Goal: Navigation & Orientation: Find specific page/section

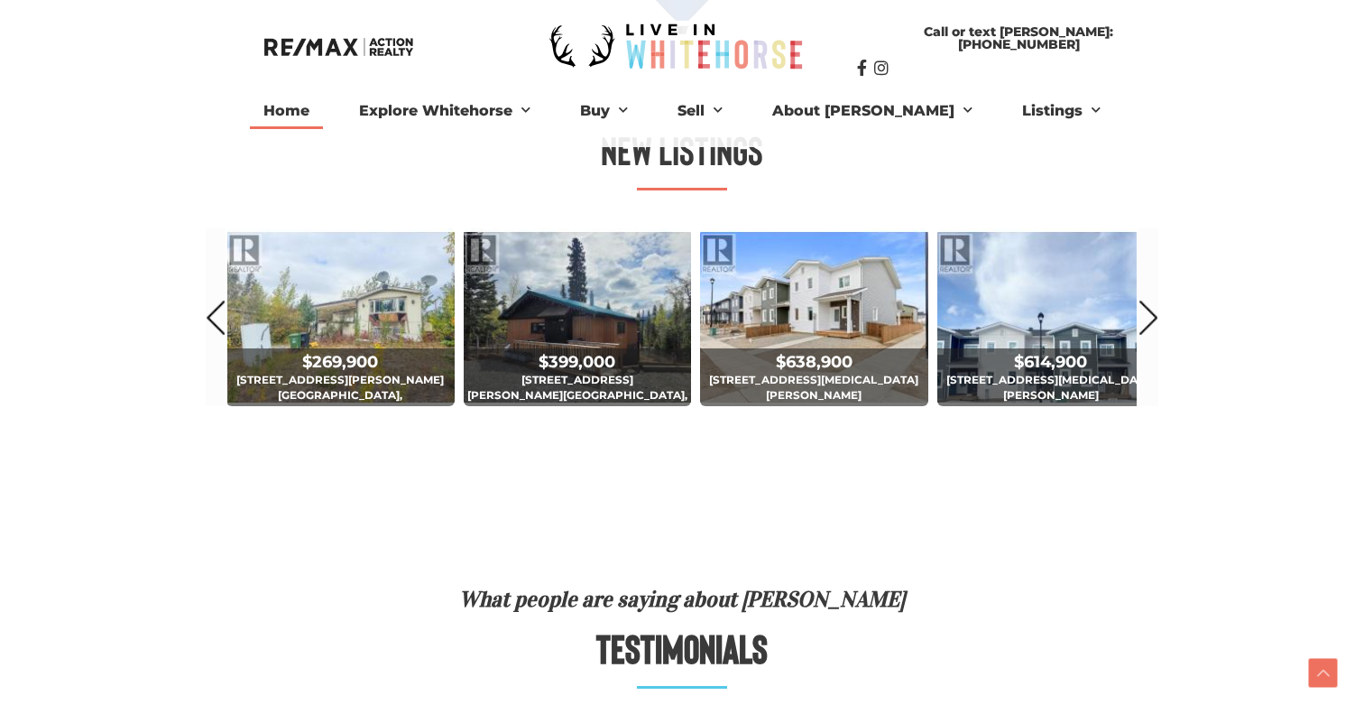
scroll to position [947, 0]
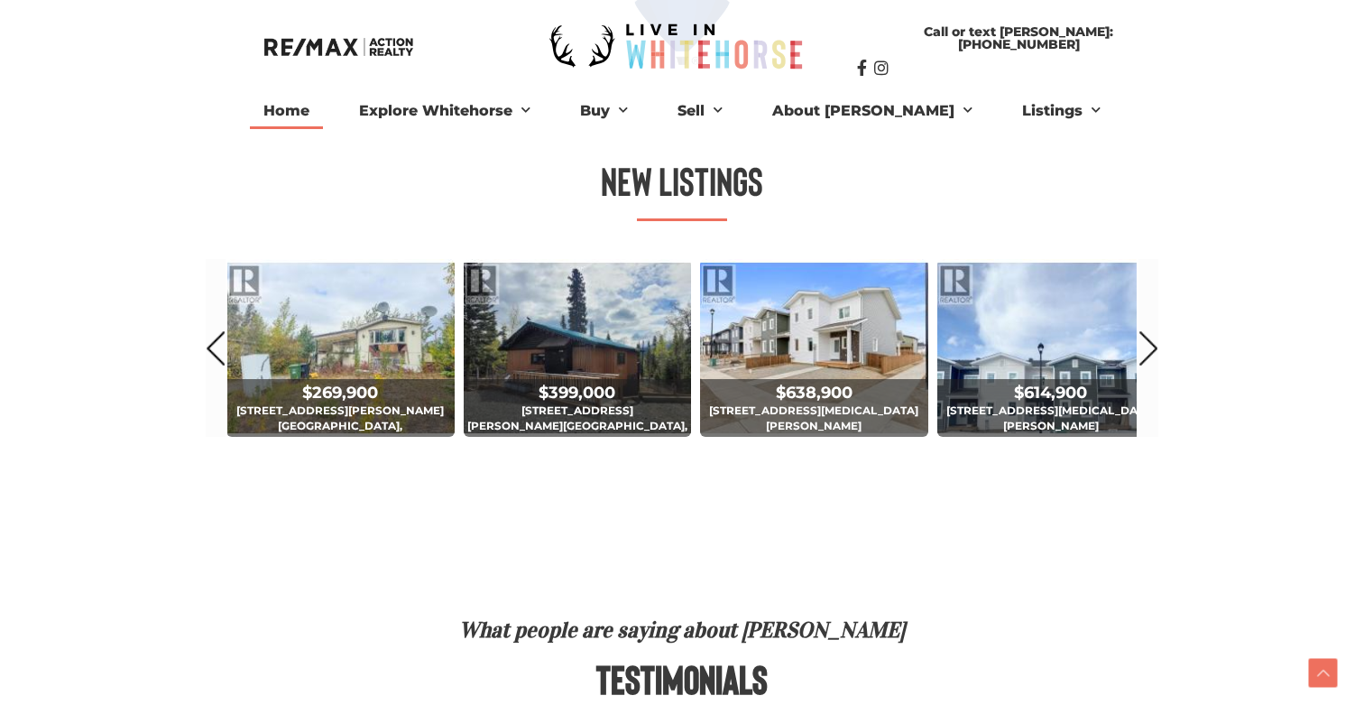
click at [1166, 347] on div "$889,900 [STREET_ADDRESS] 4 Bed | 3 Bath $799,000 [STREET_ADDRESS][PERSON_NAME]…" at bounding box center [682, 357] width 993 height 236
click at [1146, 347] on link "Next" at bounding box center [1149, 348] width 20 height 178
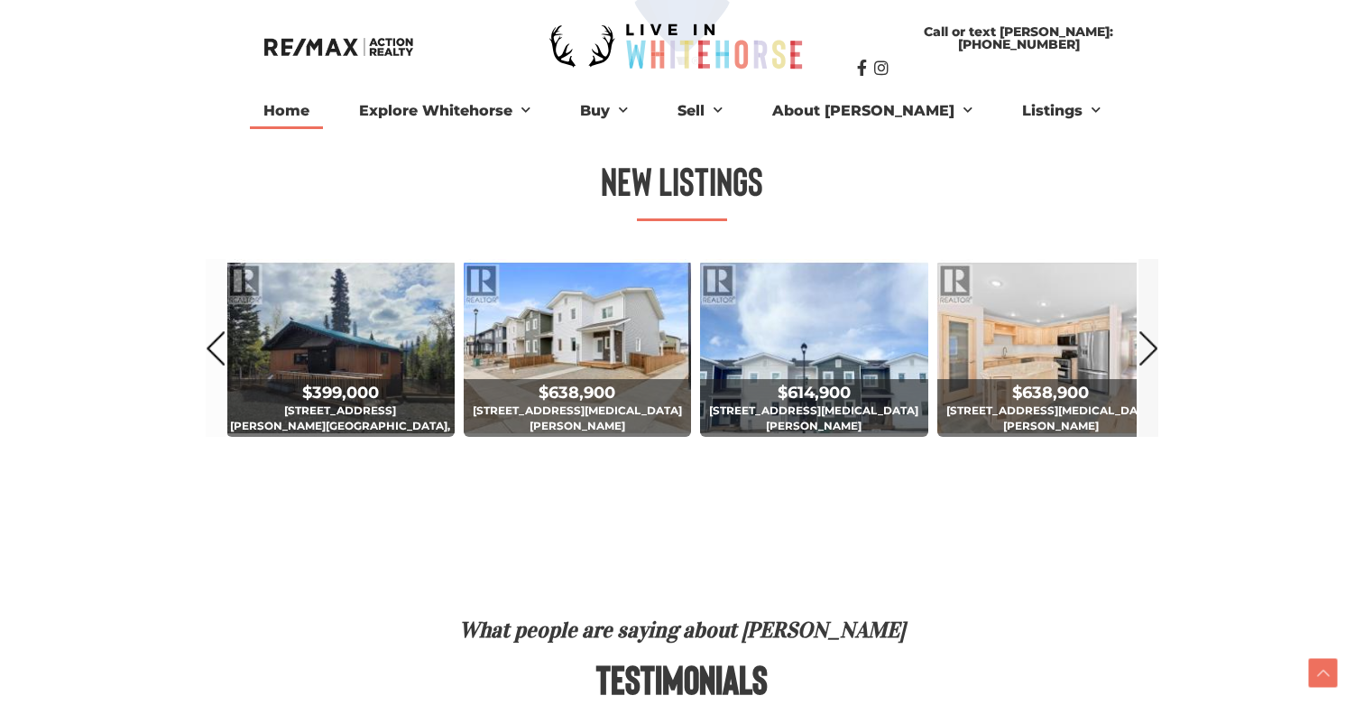
click at [1151, 348] on link "Next" at bounding box center [1149, 348] width 20 height 178
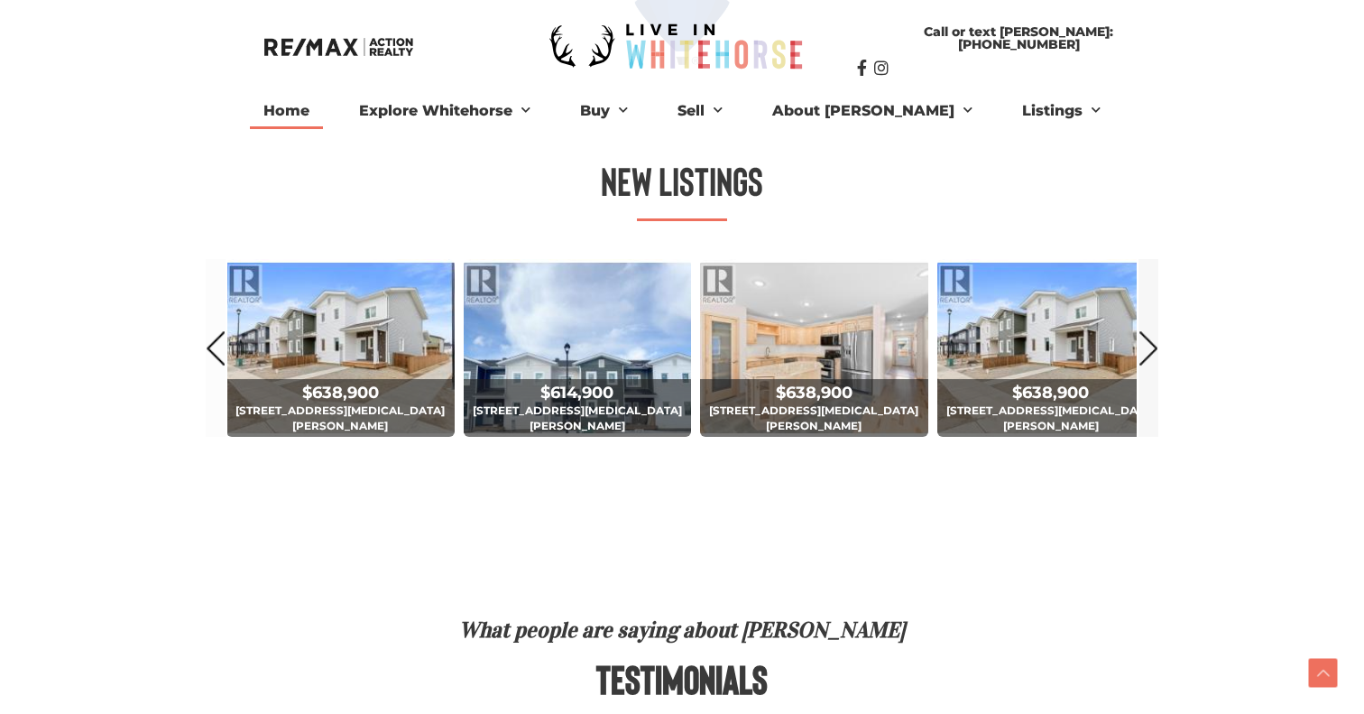
click at [1151, 348] on link "Next" at bounding box center [1149, 348] width 20 height 178
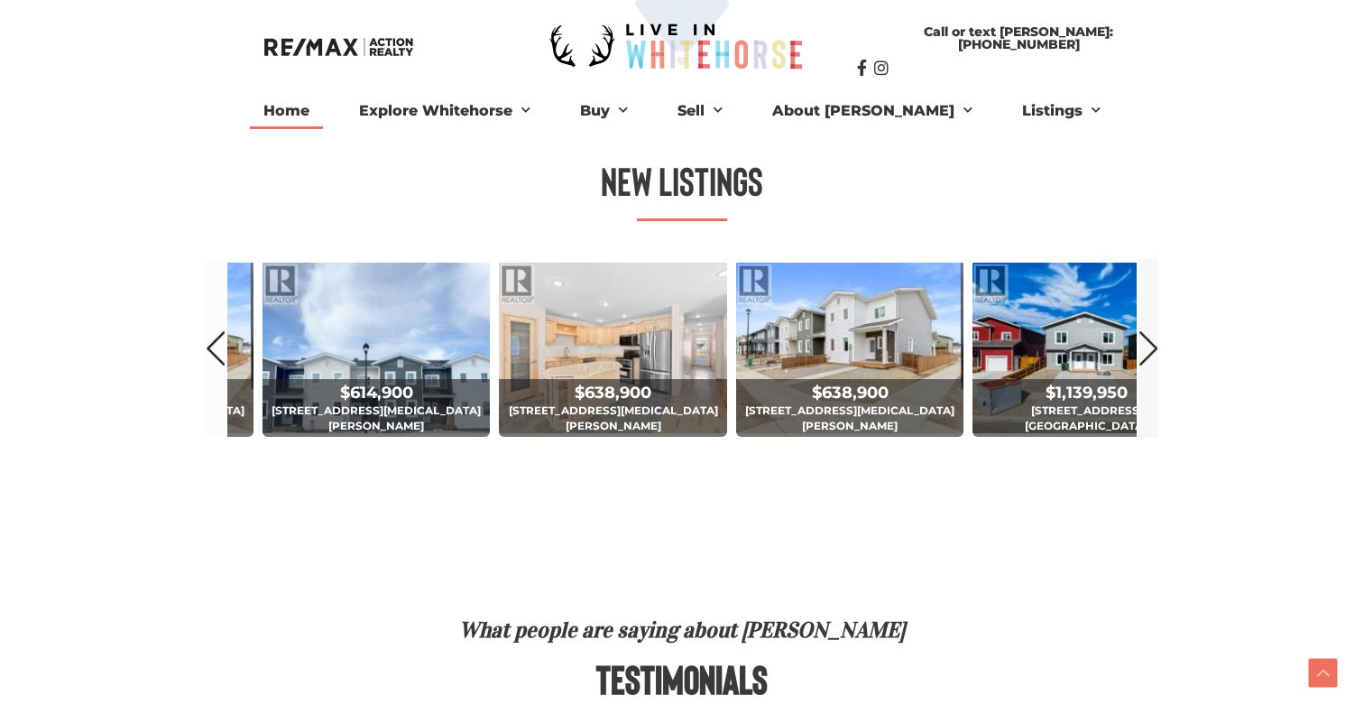
click at [1152, 348] on link "Next" at bounding box center [1149, 348] width 20 height 178
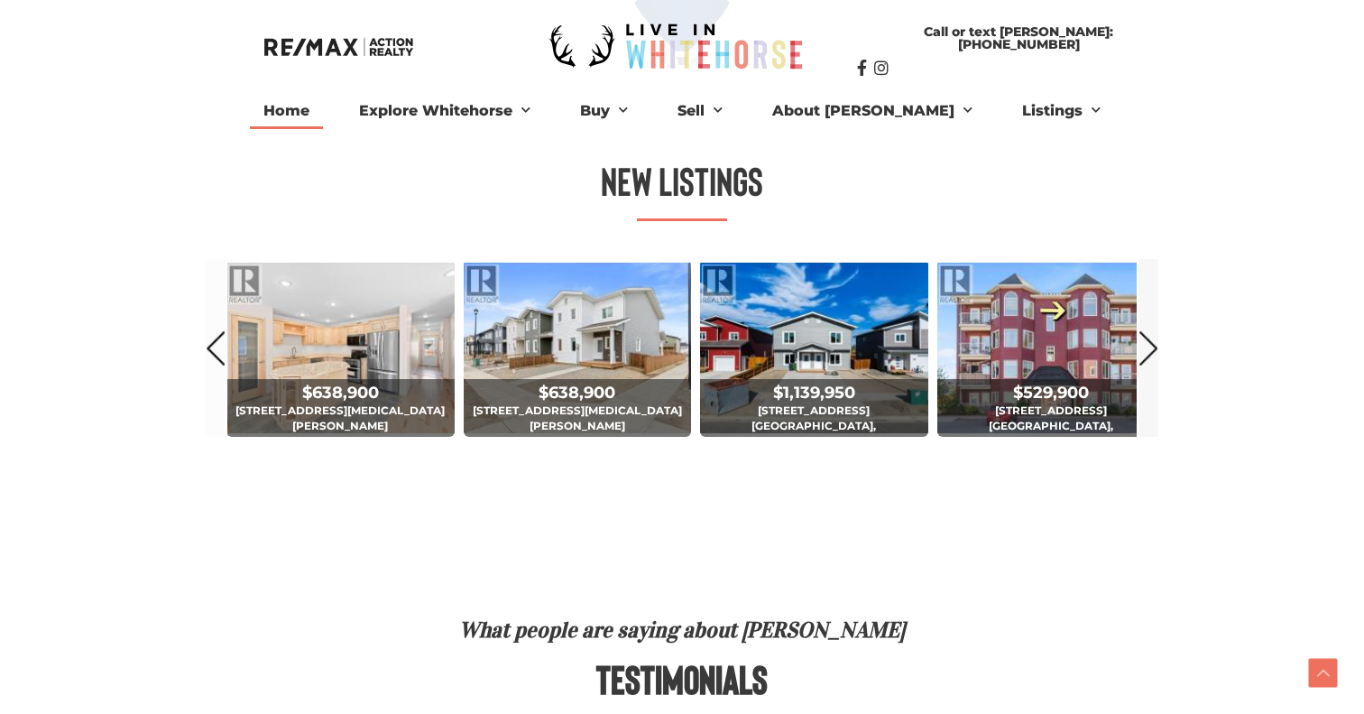
click at [1152, 348] on link "Next" at bounding box center [1149, 348] width 20 height 178
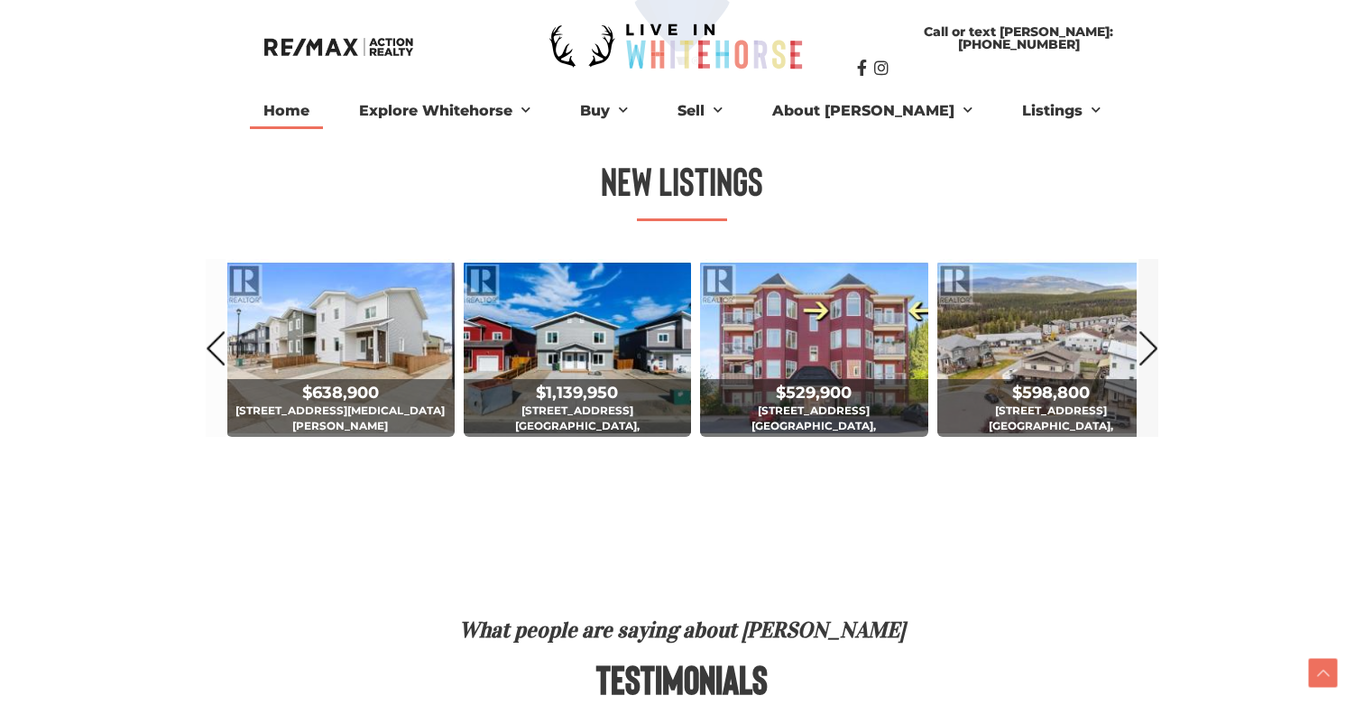
click at [1152, 348] on link "Next" at bounding box center [1149, 348] width 20 height 178
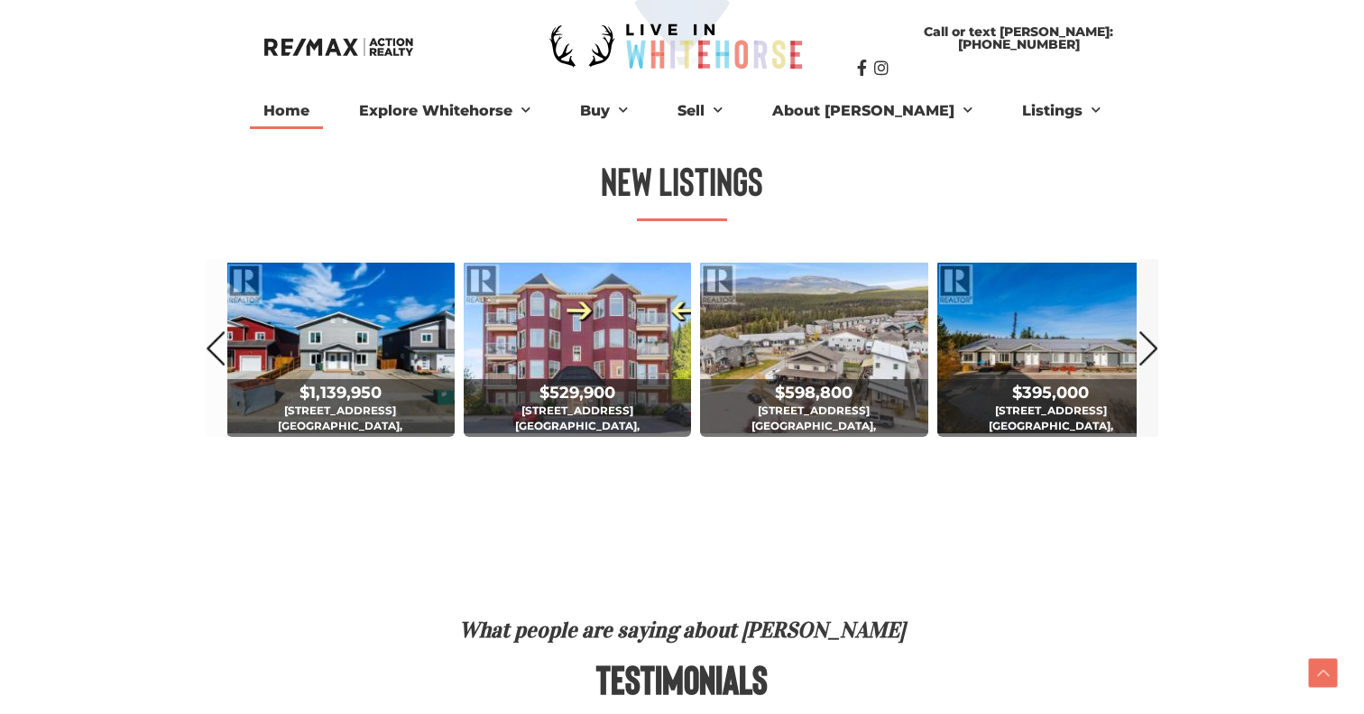
click at [1152, 348] on link "Next" at bounding box center [1149, 348] width 20 height 178
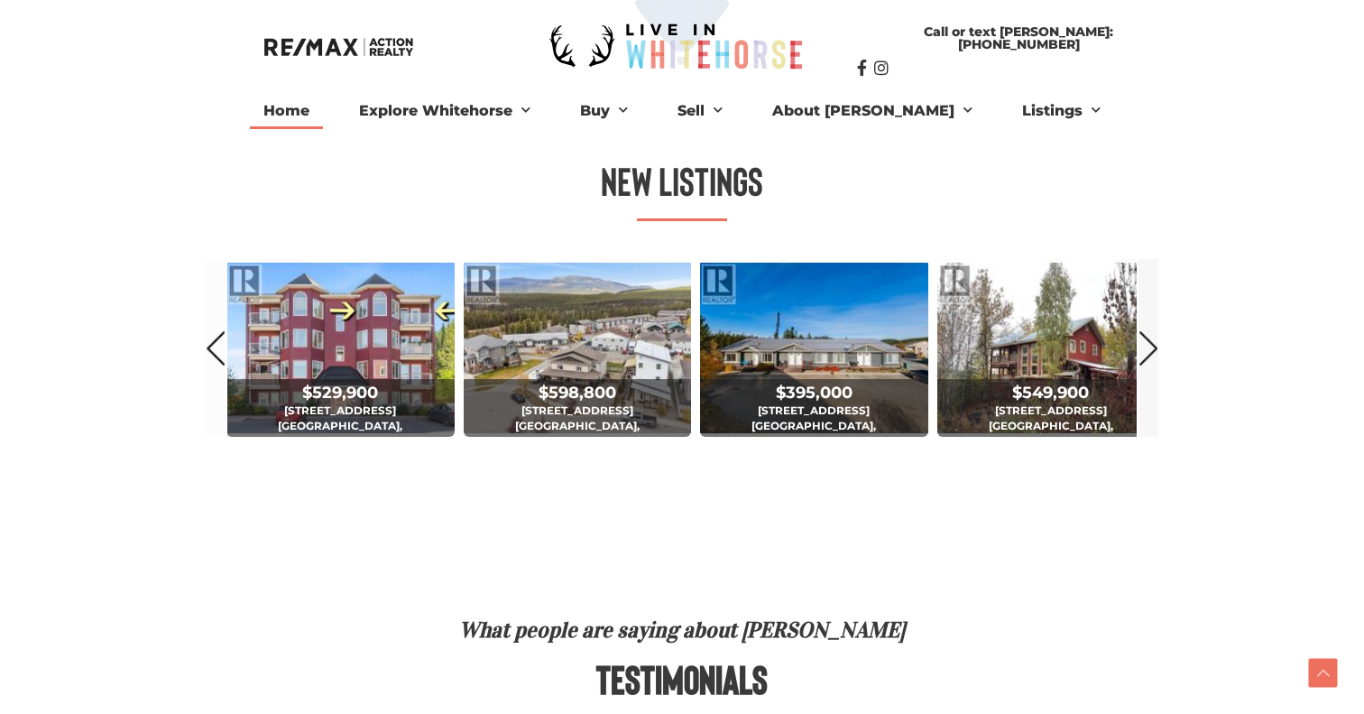
click at [1152, 348] on link "Next" at bounding box center [1149, 348] width 20 height 178
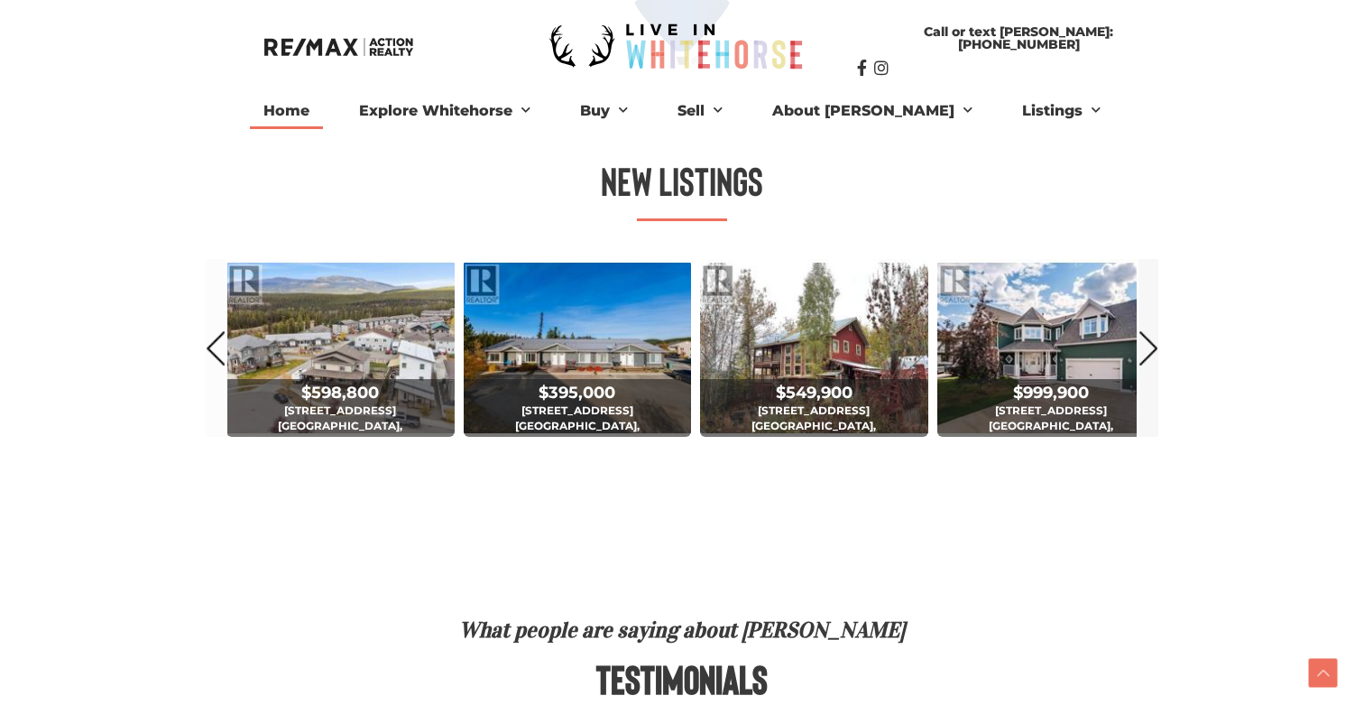
click at [1152, 348] on link "Next" at bounding box center [1149, 348] width 20 height 178
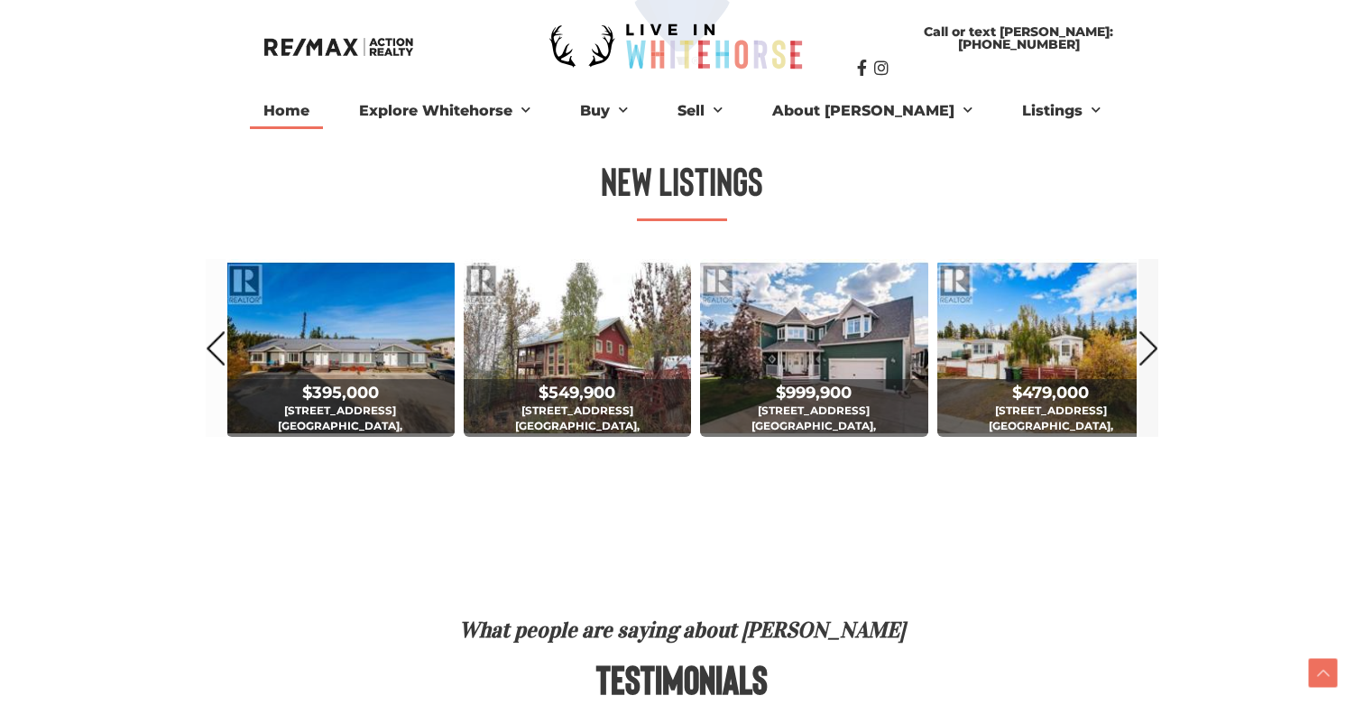
click at [1152, 348] on link "Next" at bounding box center [1149, 348] width 20 height 178
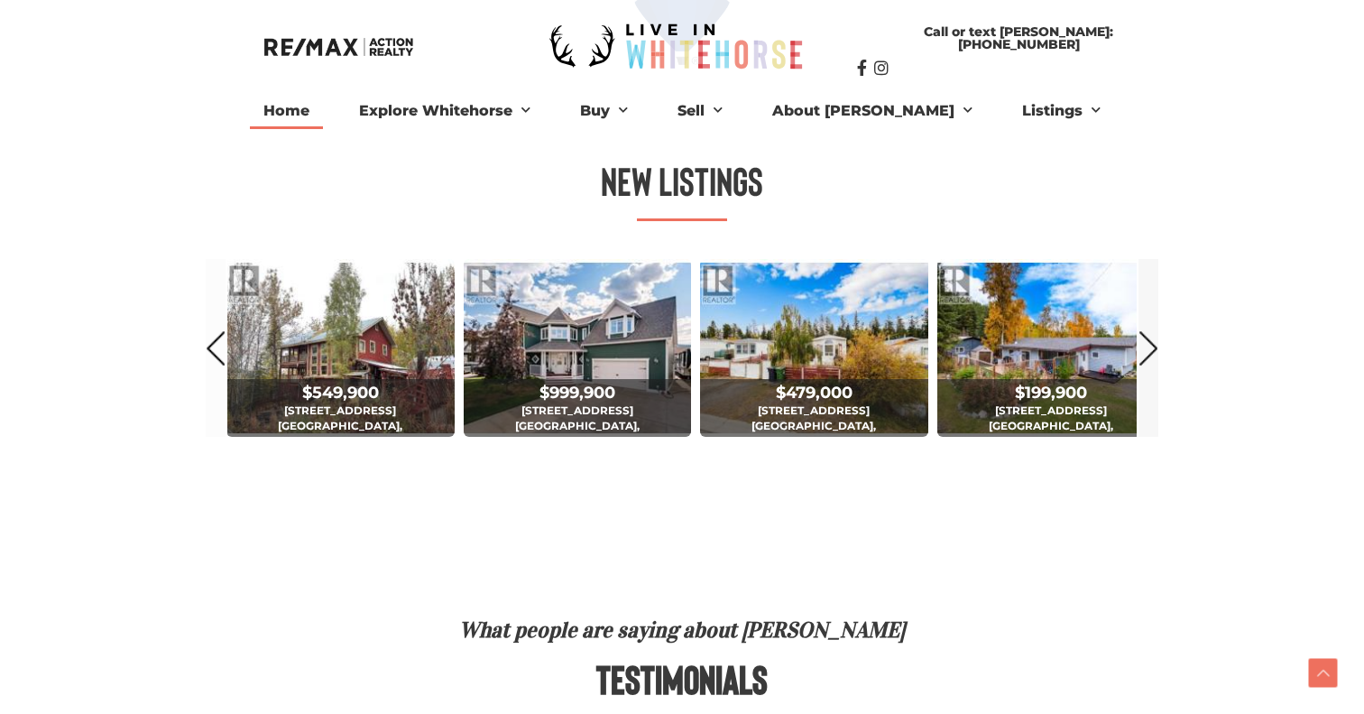
click at [1152, 348] on link "Next" at bounding box center [1149, 348] width 20 height 178
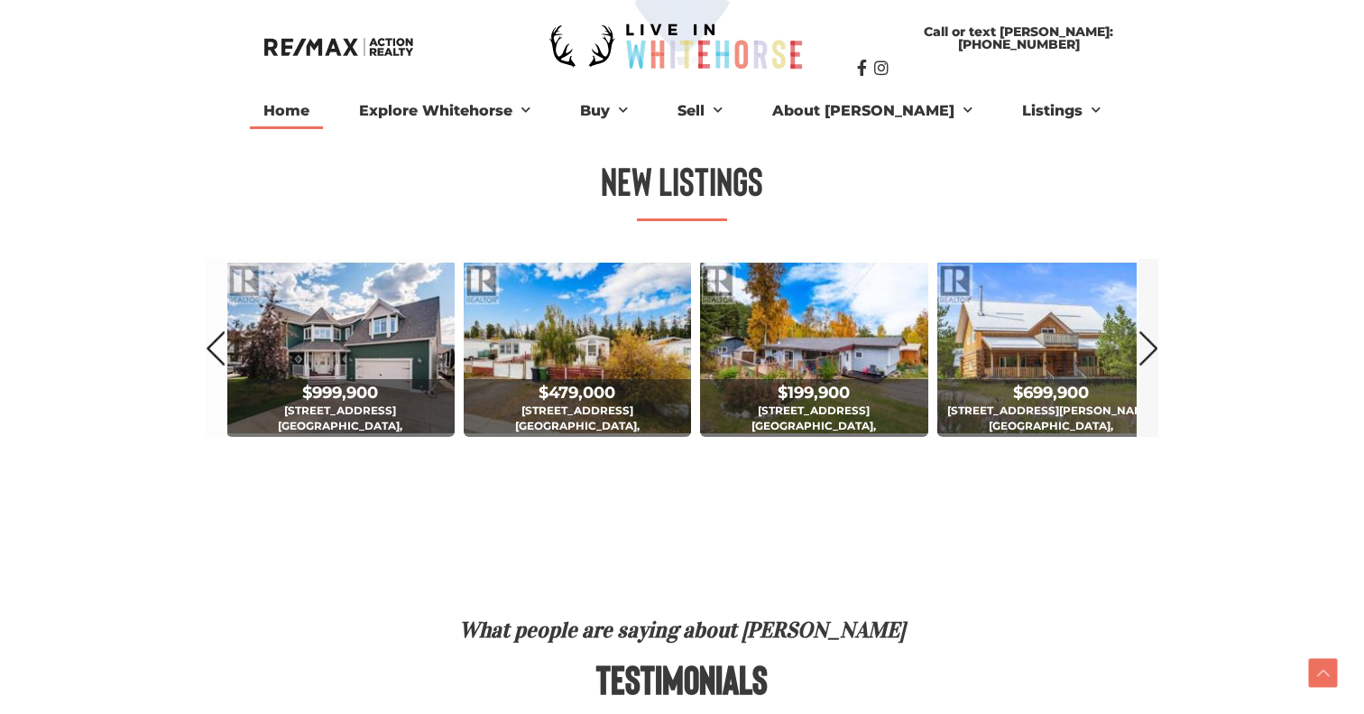
click at [1152, 348] on link "Next" at bounding box center [1149, 348] width 20 height 178
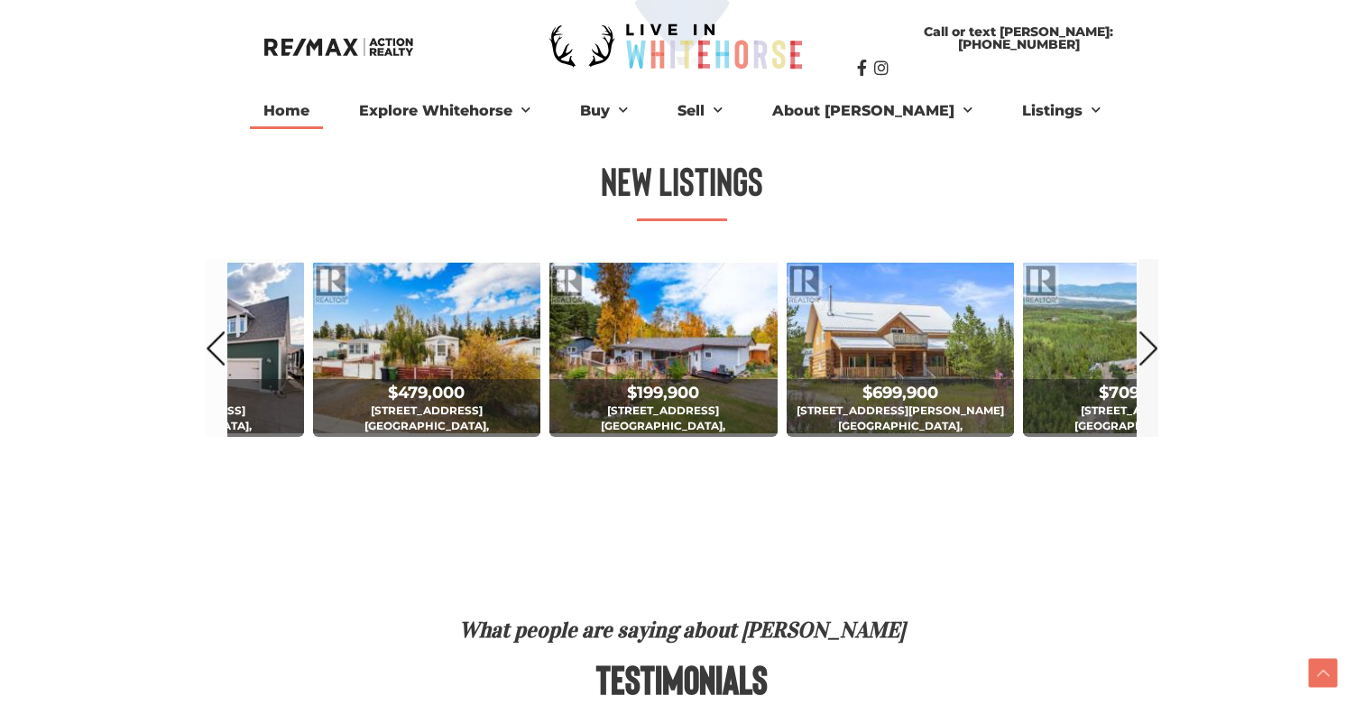
click at [1152, 348] on link "Next" at bounding box center [1149, 348] width 20 height 178
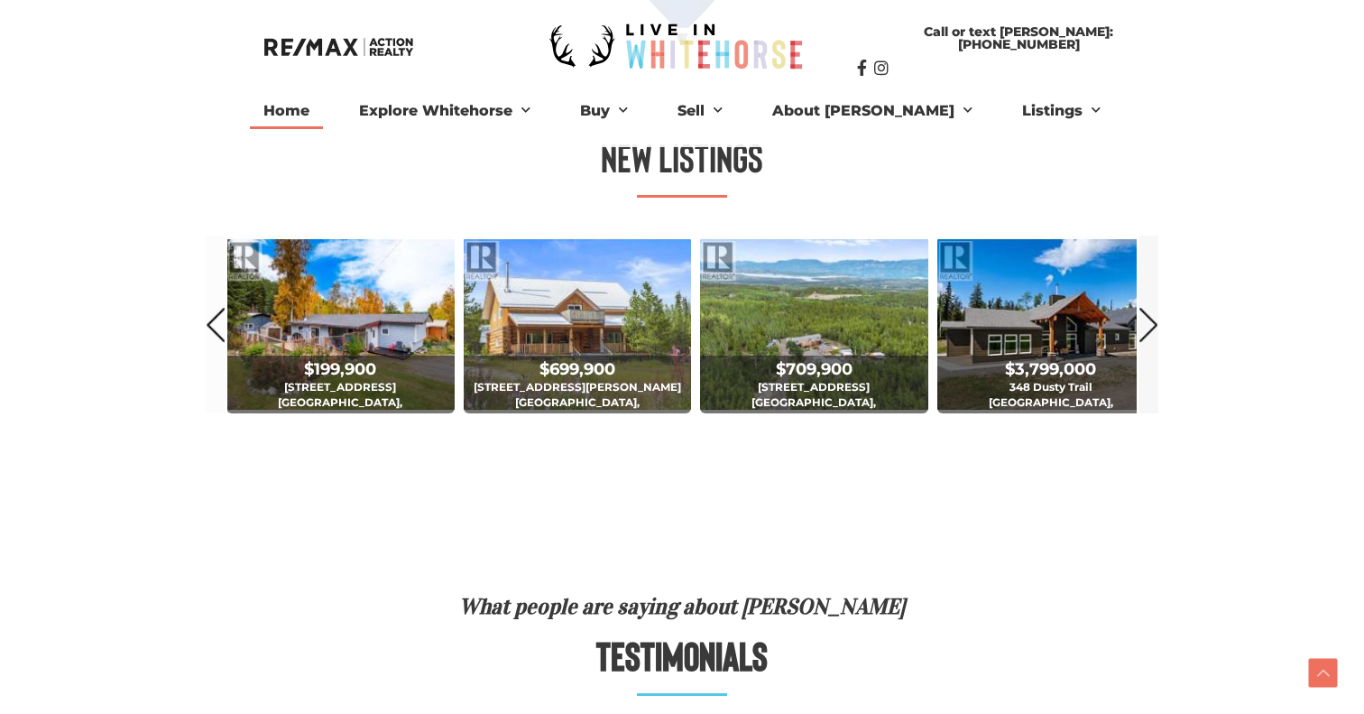
scroll to position [979, 0]
